Goal: Transaction & Acquisition: Purchase product/service

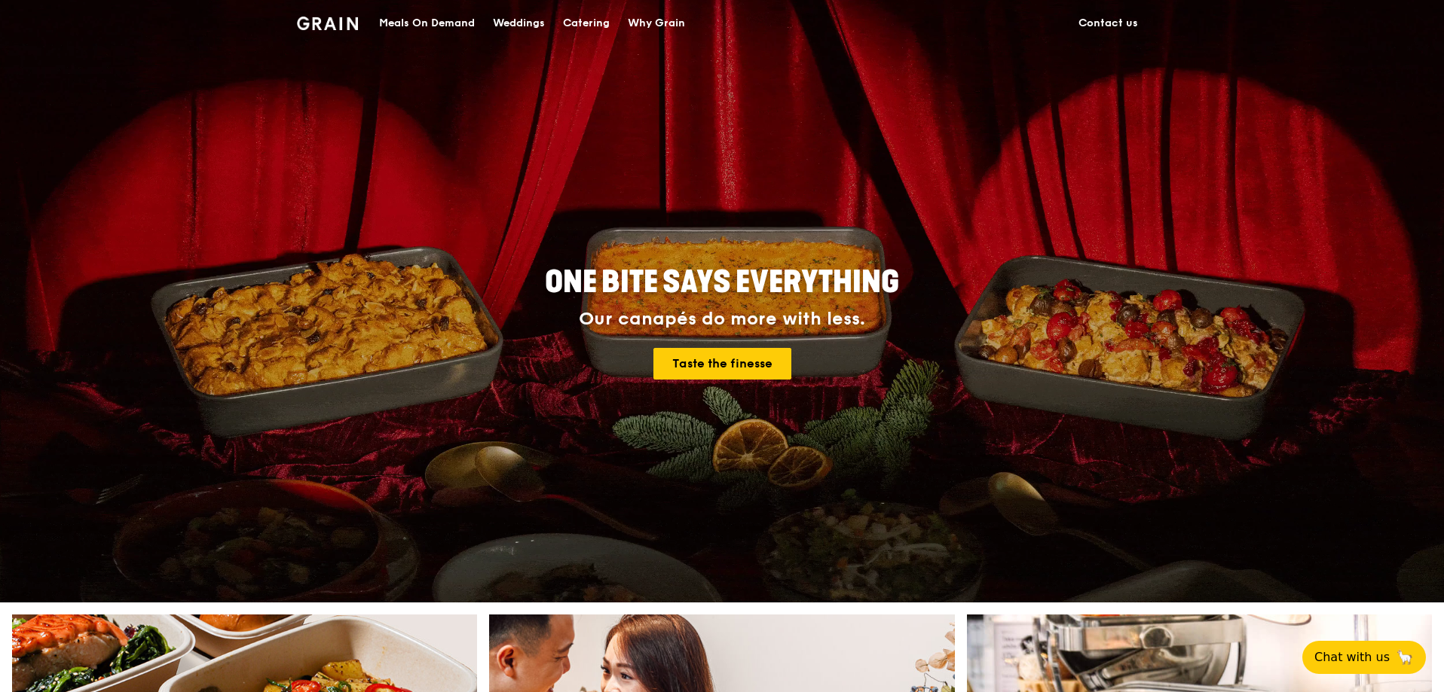
click at [343, 27] on img at bounding box center [327, 24] width 61 height 14
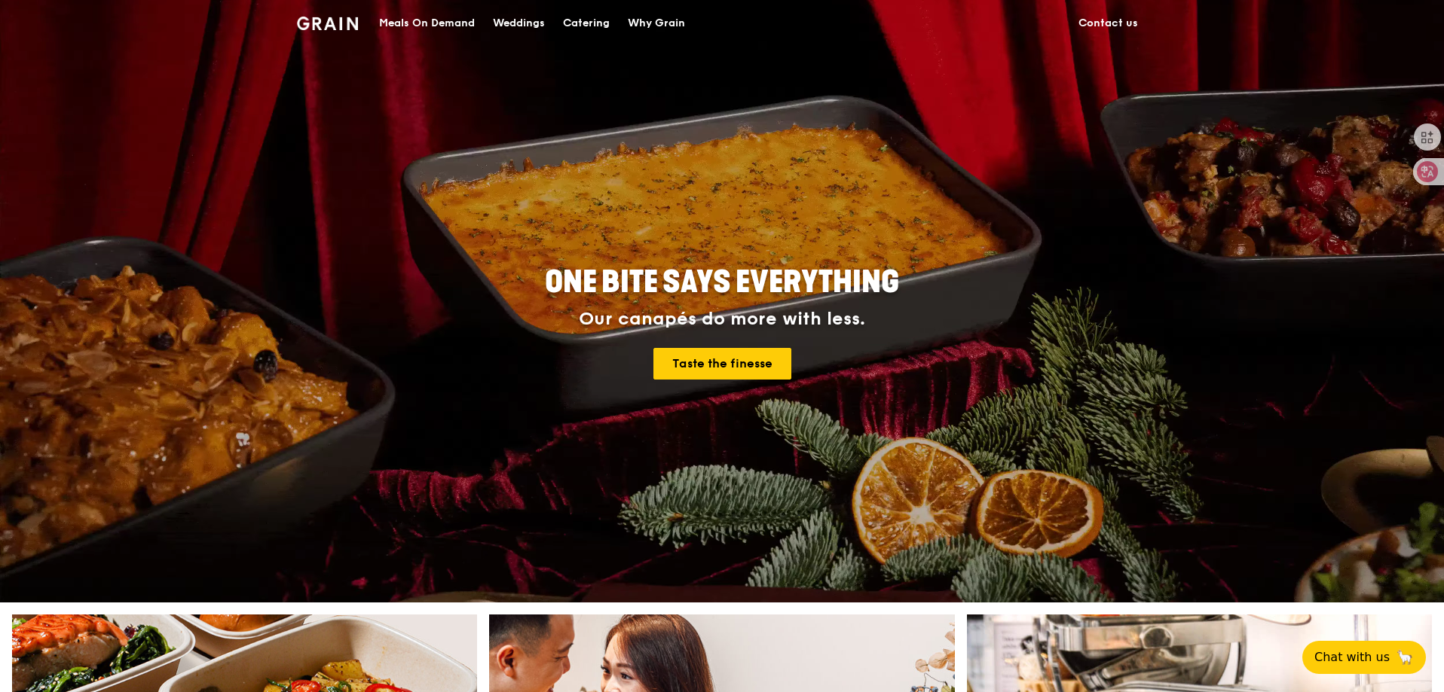
click at [445, 25] on div "Meals On Demand" at bounding box center [427, 23] width 96 height 45
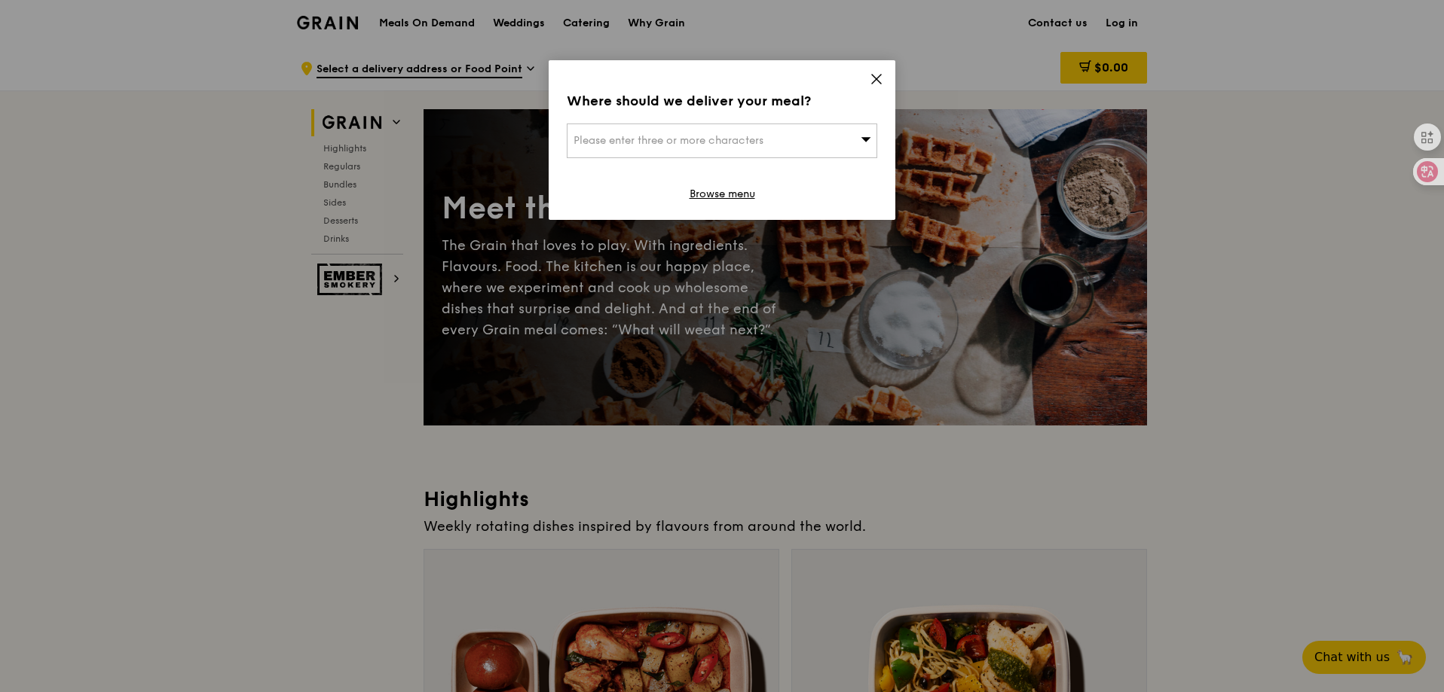
click at [877, 82] on icon at bounding box center [877, 79] width 14 height 14
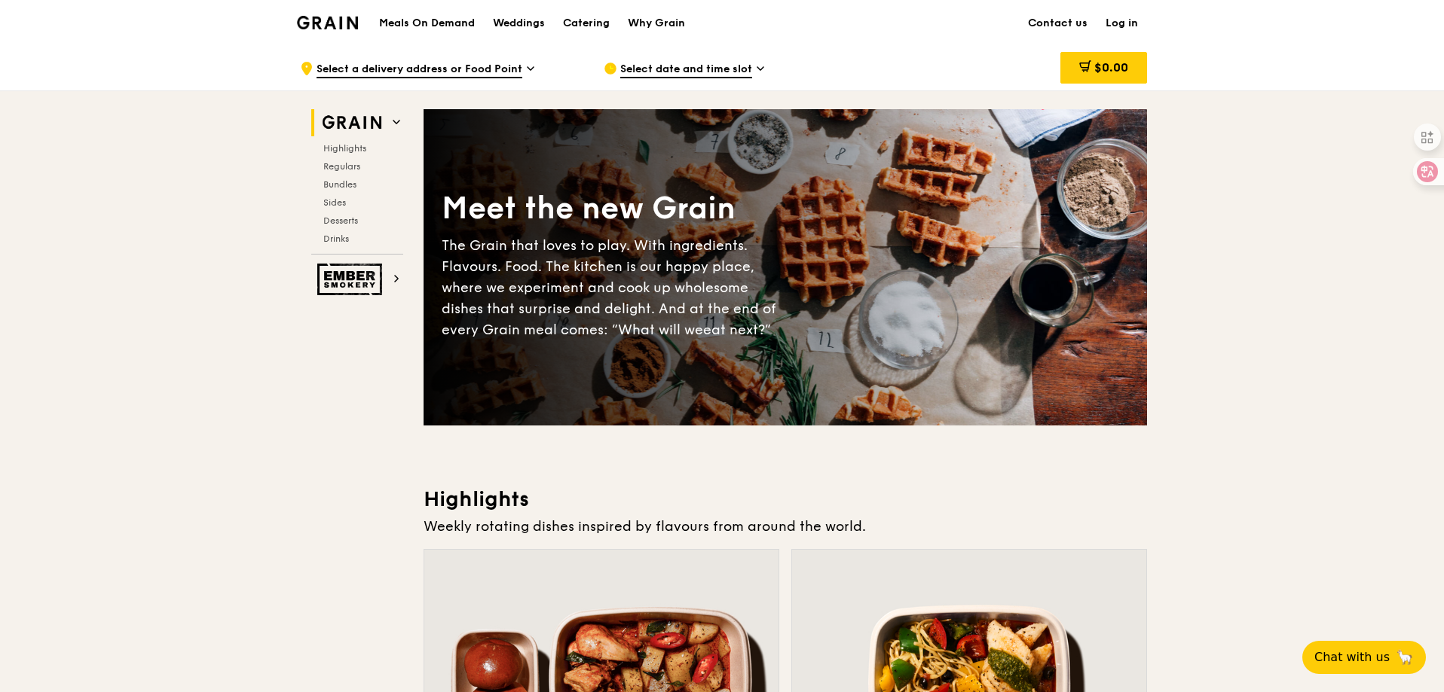
click at [1125, 17] on link "Log in" at bounding box center [1121, 23] width 50 height 45
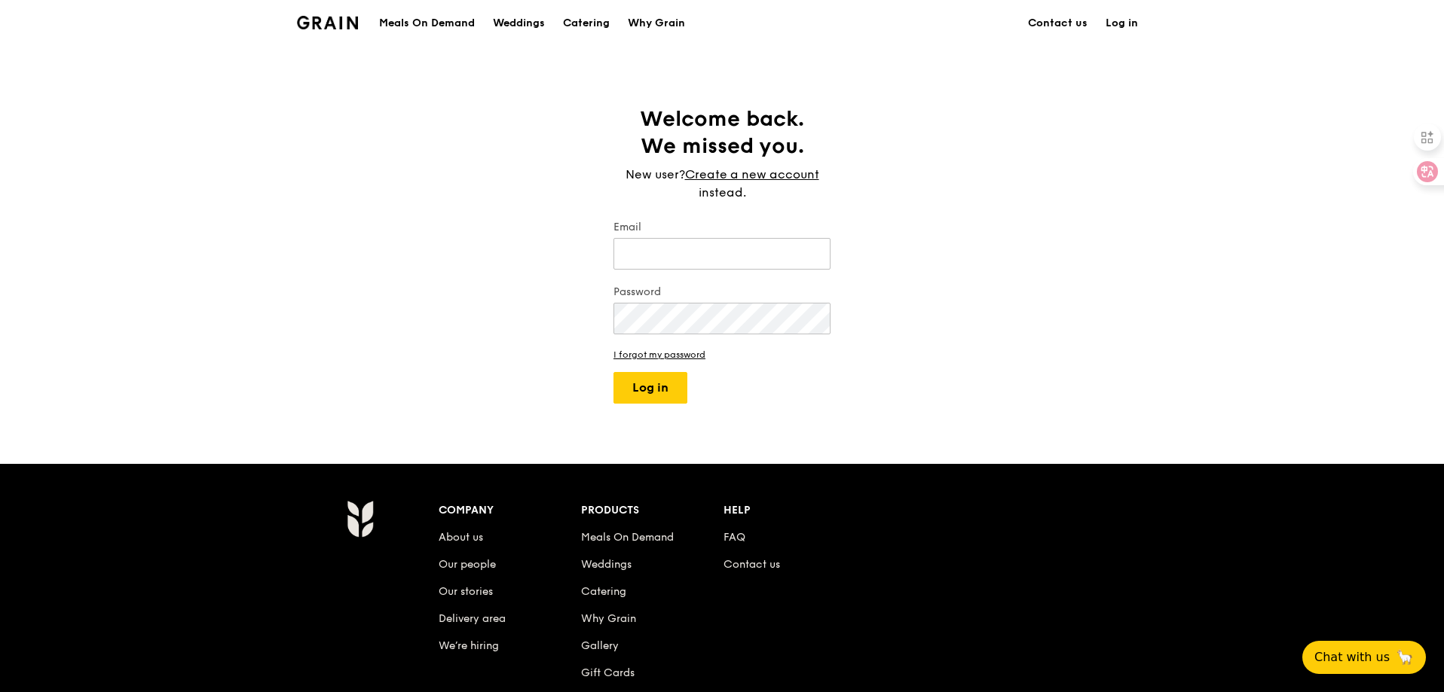
type input "[EMAIL_ADDRESS][DOMAIN_NAME]"
click at [663, 384] on button "Log in" at bounding box center [650, 388] width 74 height 32
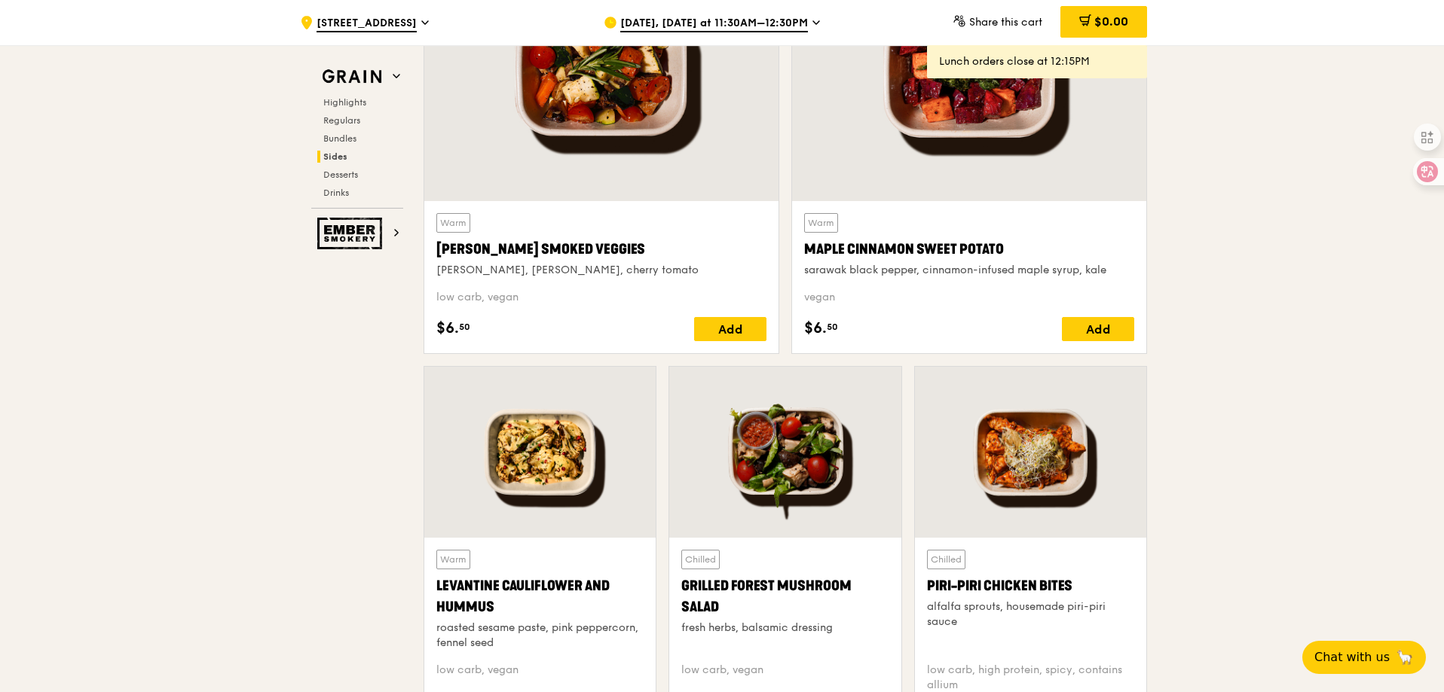
scroll to position [3089, 0]
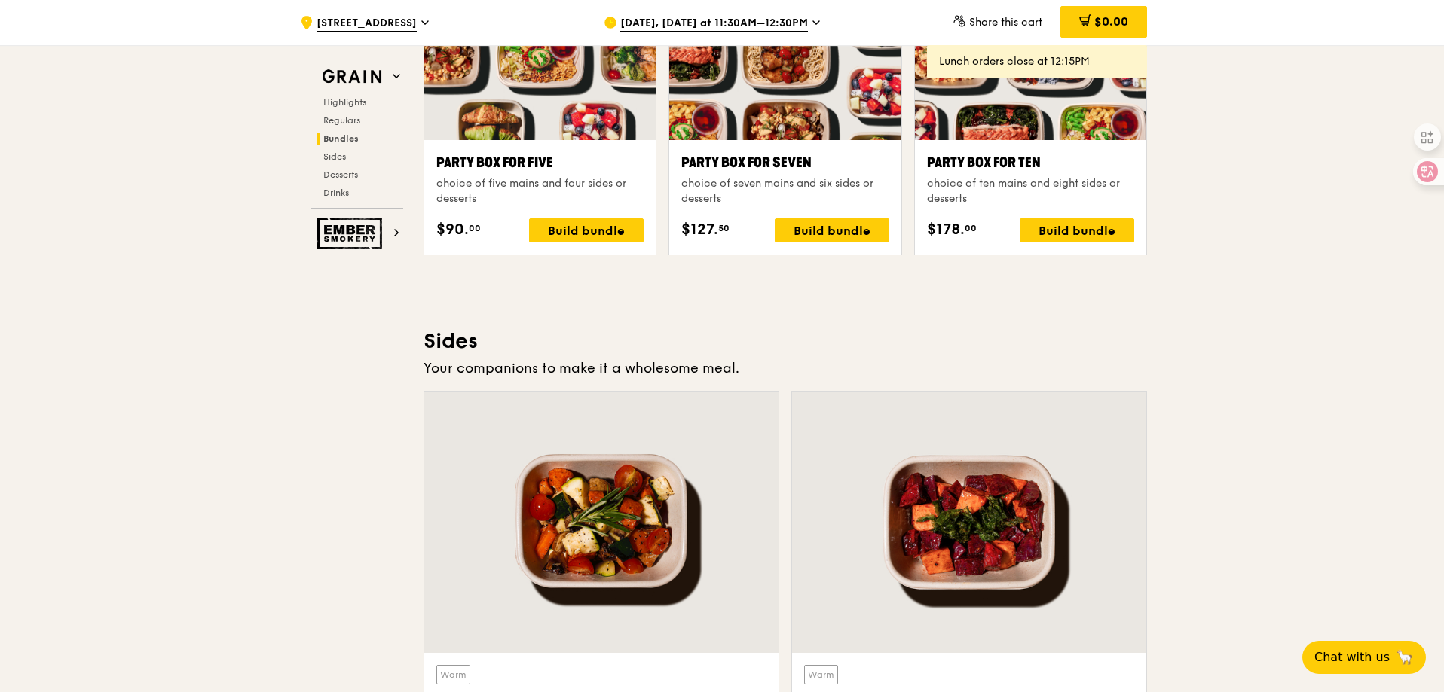
click at [418, 22] on div ".cls-1 { fill: none; stroke: #fff; stroke-linecap: round; stroke-linejoin: roun…" at bounding box center [440, 22] width 280 height 45
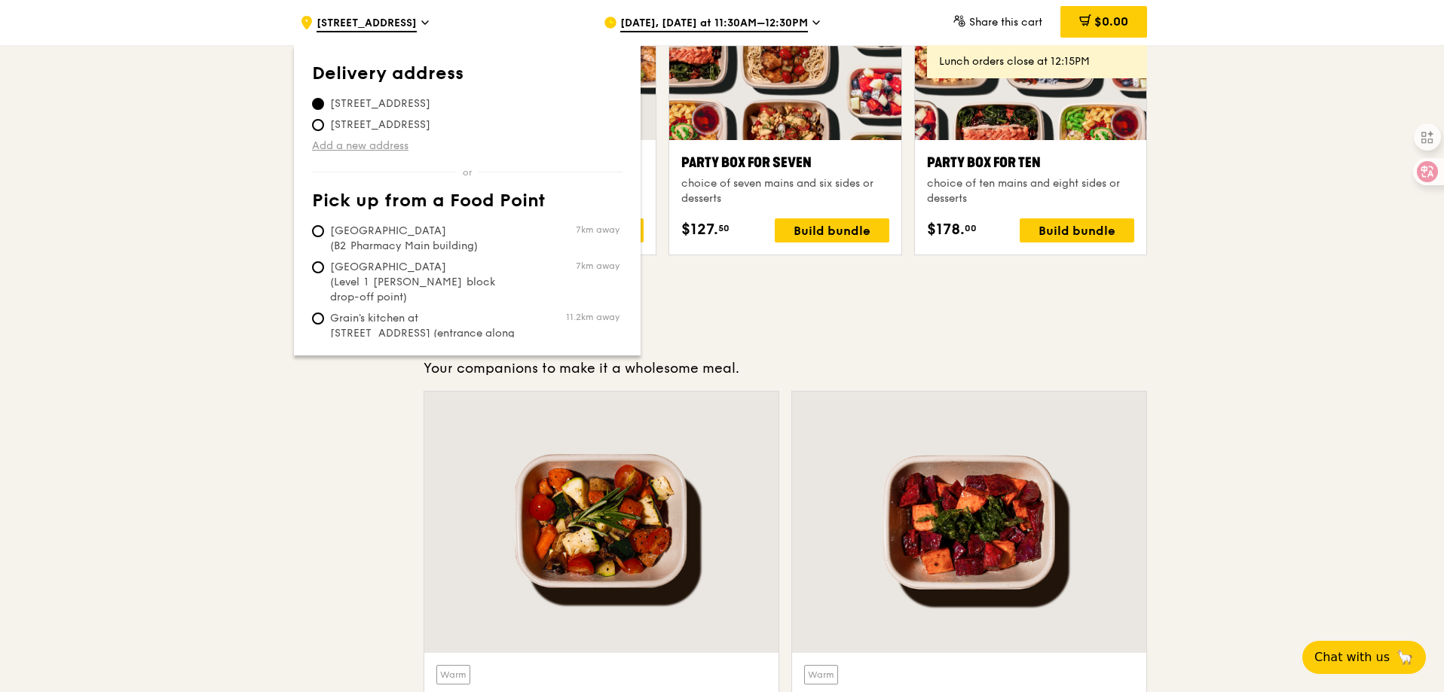
click at [396, 145] on link "Add a new address" at bounding box center [467, 146] width 310 height 15
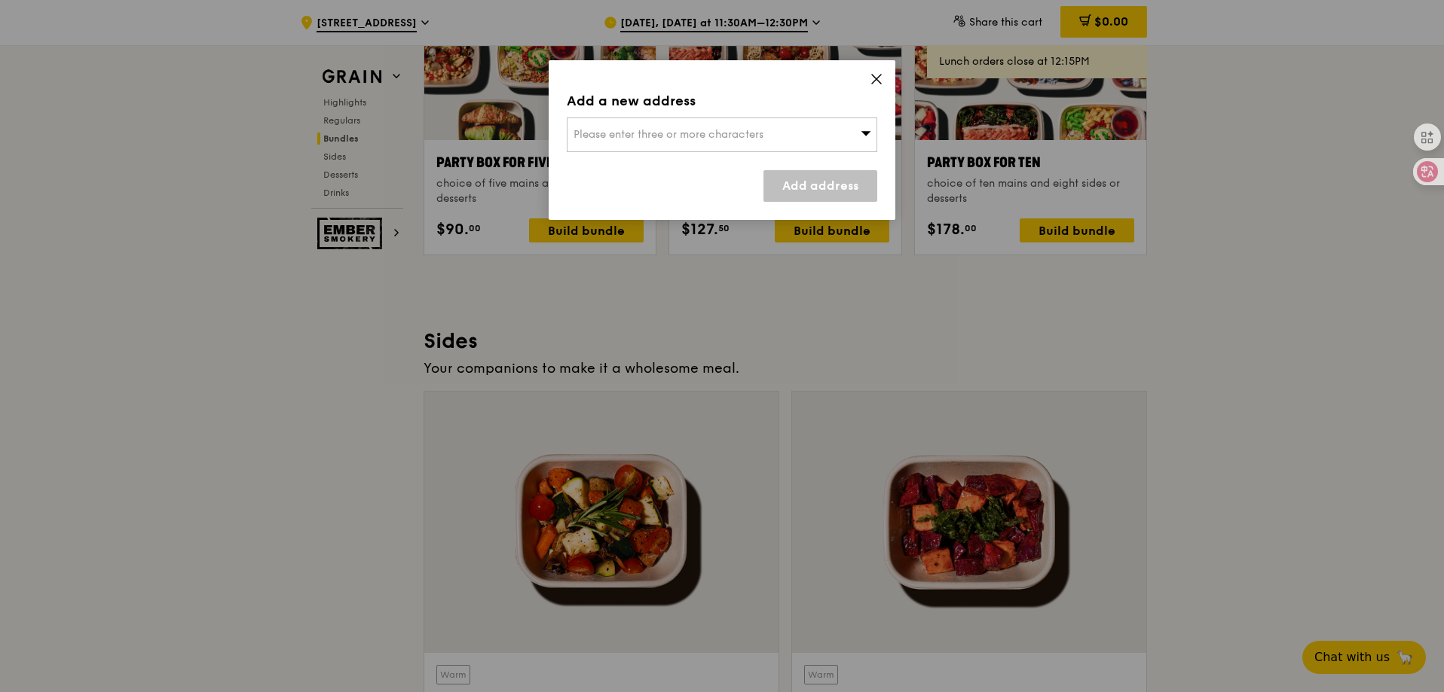
click at [739, 134] on span "Please enter three or more characters" at bounding box center [668, 134] width 190 height 13
click at [883, 78] on div "Add a new address Please enter three or more characters Please enter 3 or more …" at bounding box center [722, 140] width 347 height 160
click at [874, 80] on icon at bounding box center [877, 79] width 14 height 14
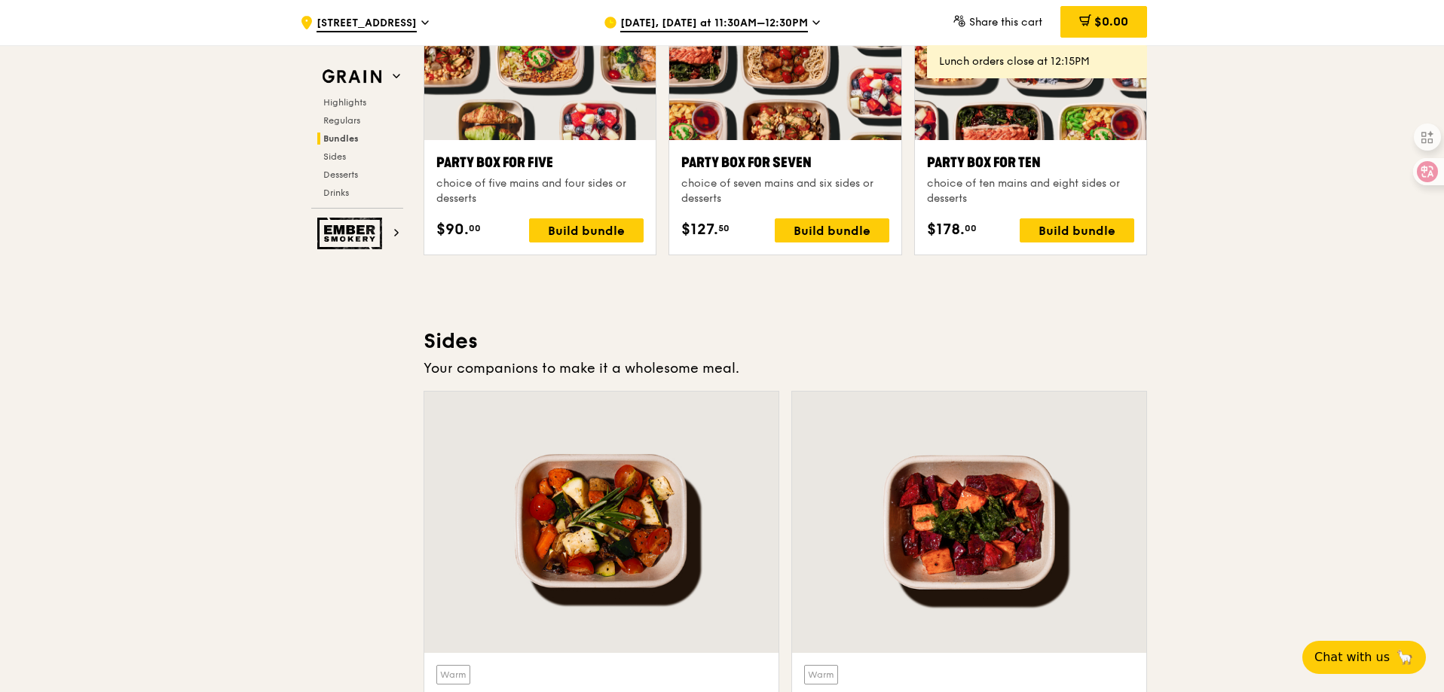
click at [1264, 205] on div ".cls-1 { fill: none; stroke: #fff; stroke-linecap: round; stroke-linejoin: roun…" at bounding box center [722, 137] width 1444 height 6362
